Goal: Information Seeking & Learning: Learn about a topic

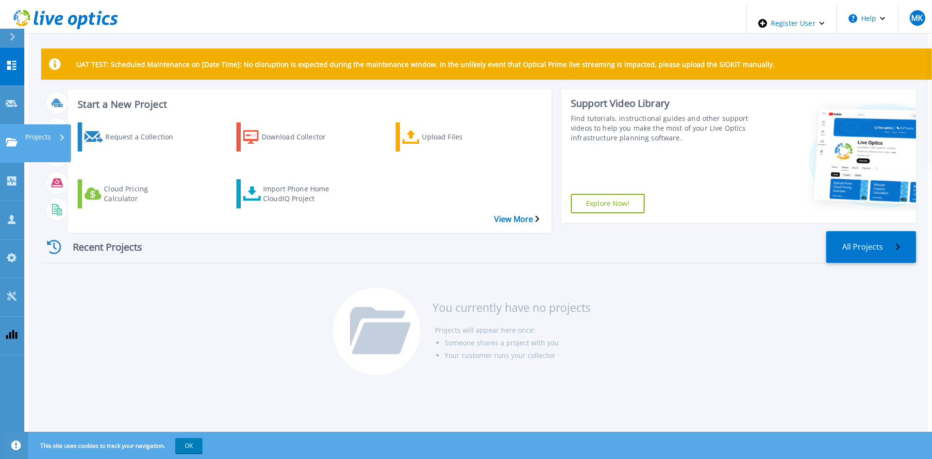
click at [27, 124] on p "Projects" at bounding box center [38, 136] width 26 height 25
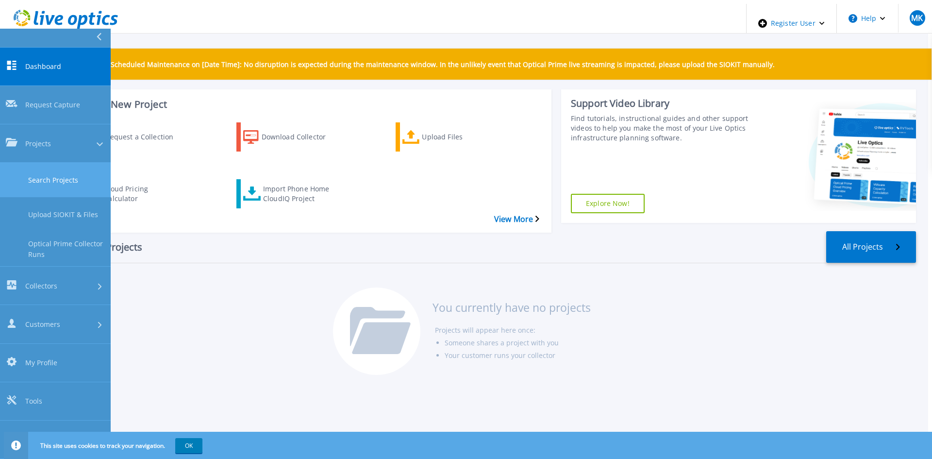
click at [47, 163] on link "Search Projects" at bounding box center [55, 180] width 111 height 34
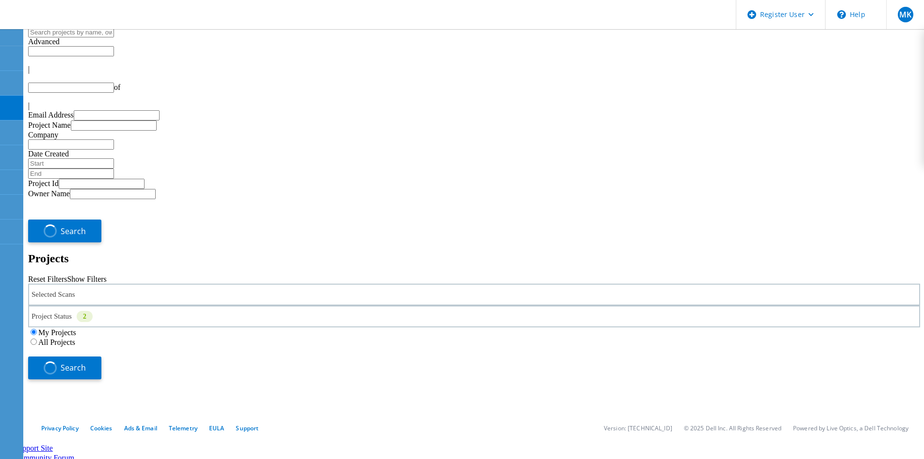
type input "1"
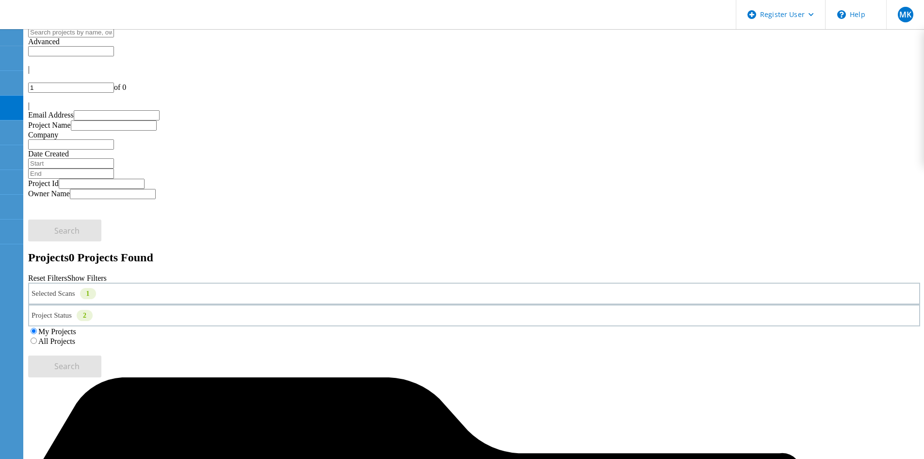
click at [114, 37] on input "text" at bounding box center [71, 32] width 86 height 10
paste input "784521"
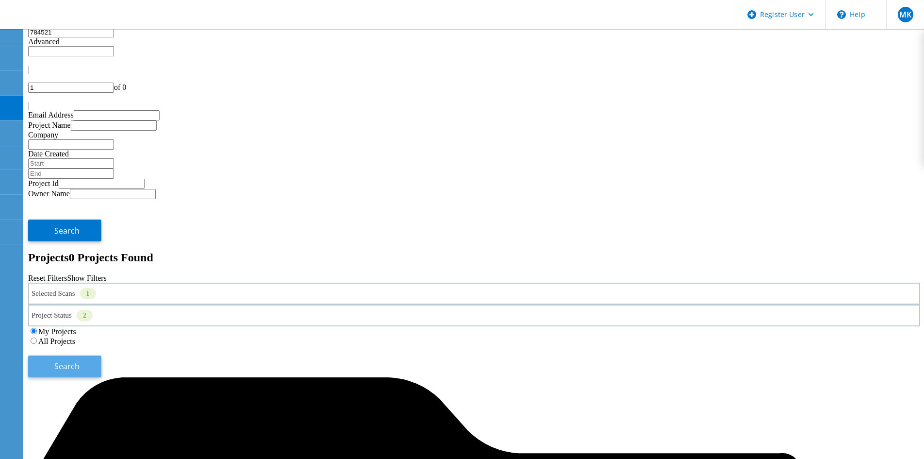
type input "784521"
click at [101, 355] on button "Search" at bounding box center [64, 366] width 73 height 22
click at [114, 37] on input "784521" at bounding box center [71, 32] width 86 height 10
click at [604, 326] on div "My Projects All Projects" at bounding box center [474, 335] width 892 height 19
click at [75, 337] on label "All Projects" at bounding box center [56, 341] width 37 height 8
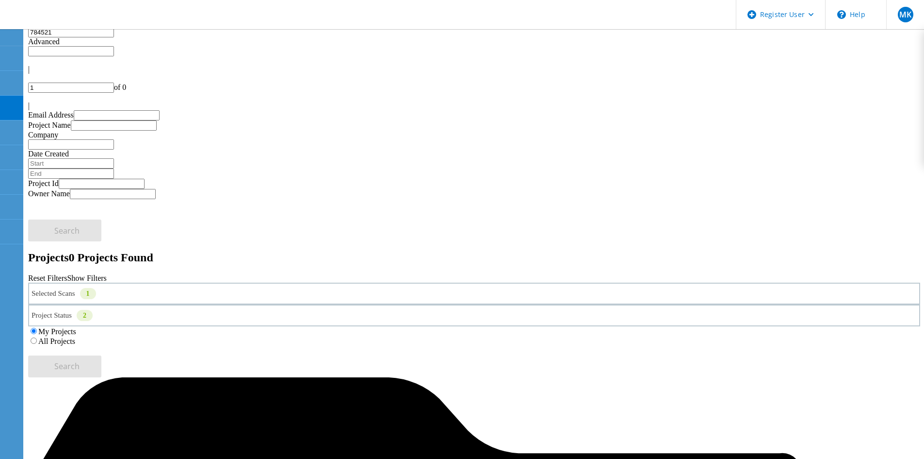
click at [37, 337] on input "All Projects" at bounding box center [34, 340] width 6 height 6
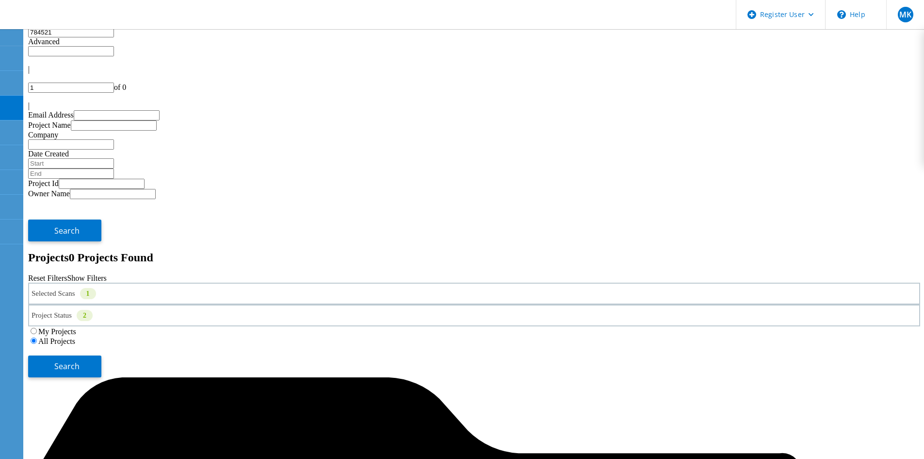
click at [114, 37] on input "784521" at bounding box center [71, 32] width 86 height 10
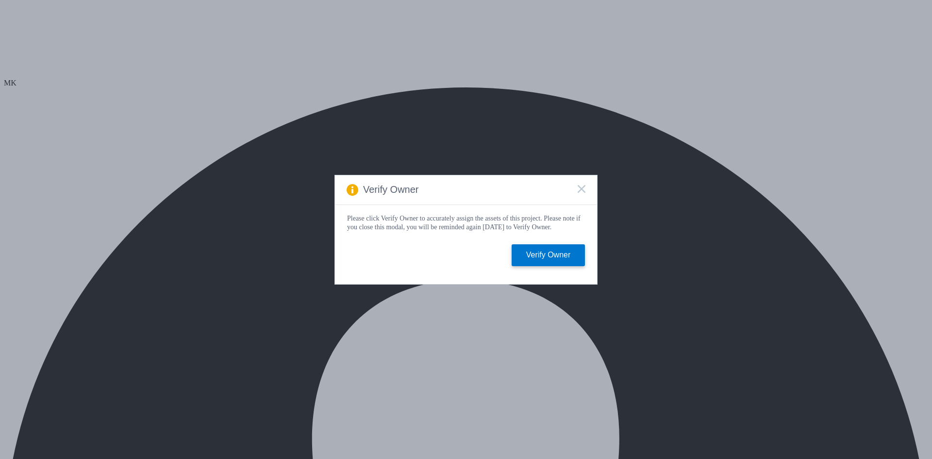
select select "USD"
click at [587, 186] on div "Verify Owner" at bounding box center [466, 190] width 262 height 30
click at [554, 266] on button "Verify Owner" at bounding box center [547, 255] width 73 height 22
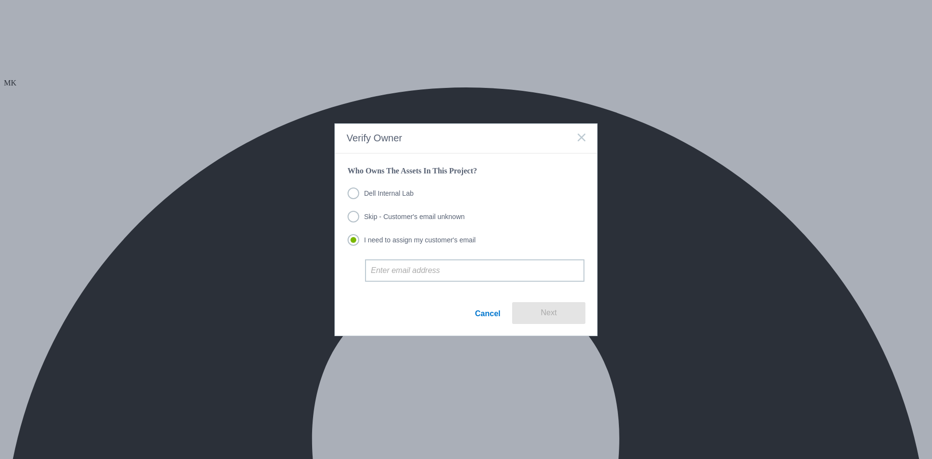
click at [356, 194] on label "Dell Internal Lab" at bounding box center [380, 193] width 66 height 12
click at [0, 0] on input "Dell Internal Lab" at bounding box center [0, 0] width 0 height 0
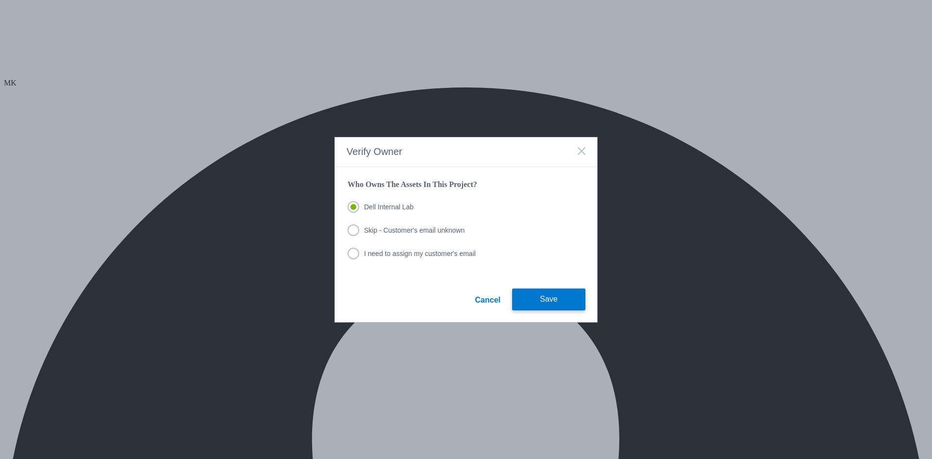
click at [352, 230] on label "Skip - Customer's email unknown" at bounding box center [405, 230] width 117 height 12
click at [0, 0] on input "Skip - Customer's email unknown" at bounding box center [0, 0] width 0 height 0
click at [535, 294] on button "Next" at bounding box center [548, 299] width 73 height 22
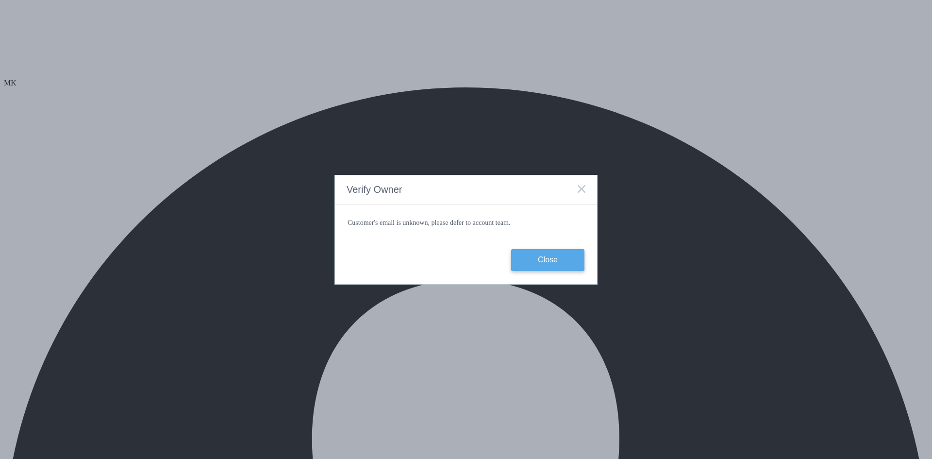
click at [538, 261] on button "Close" at bounding box center [547, 260] width 73 height 22
